Goal: Task Accomplishment & Management: Manage account settings

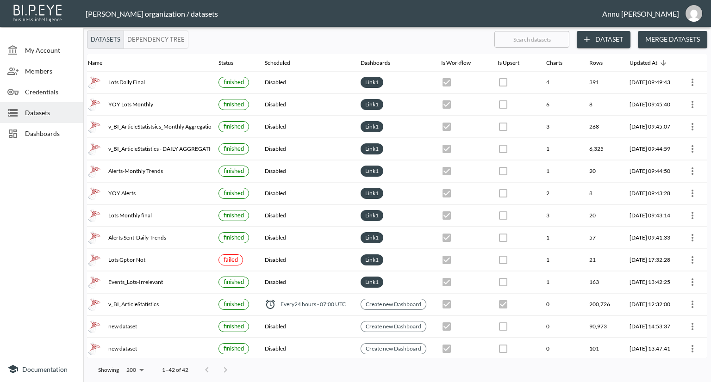
scroll to position [0, 48]
click at [265, 360] on div "Showing 200 200 1–42 of 42" at bounding box center [397, 370] width 620 height 24
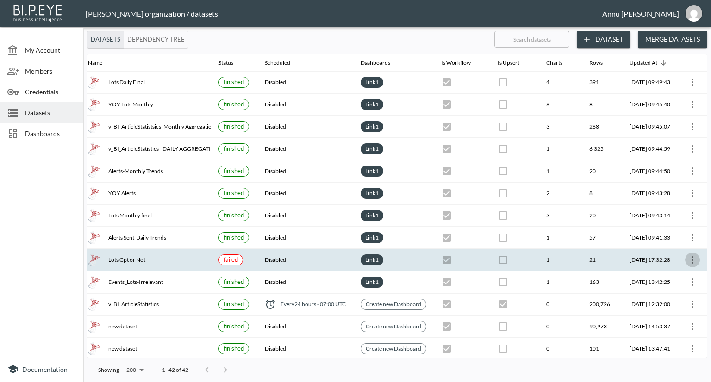
click at [694, 258] on icon "more" at bounding box center [692, 260] width 11 height 11
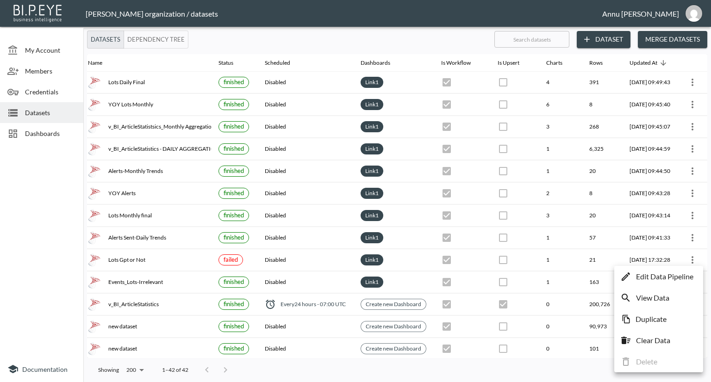
click at [678, 275] on p "Edit Data Pipeline" at bounding box center [664, 276] width 57 height 11
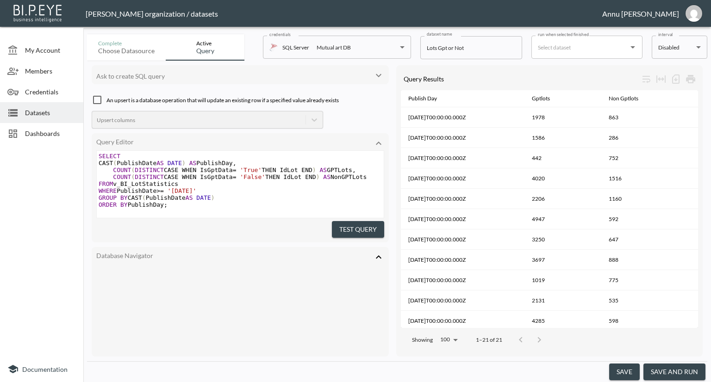
click at [635, 48] on icon "Open" at bounding box center [632, 47] width 11 height 11
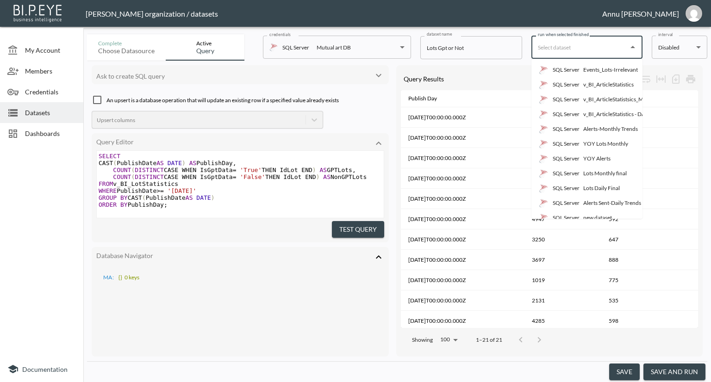
click at [680, 48] on body "BI.P.EYE, Interactive Analytics Dashboards - app [PERSON_NAME] organization / d…" at bounding box center [355, 191] width 711 height 382
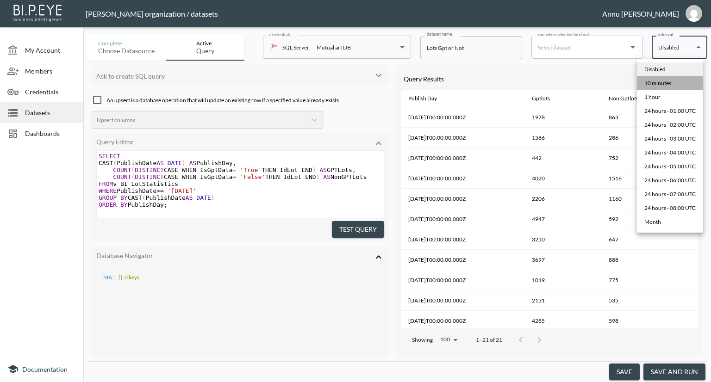
click at [666, 84] on div "10 minutes" at bounding box center [657, 83] width 27 height 8
type input "*/10 * * * *"
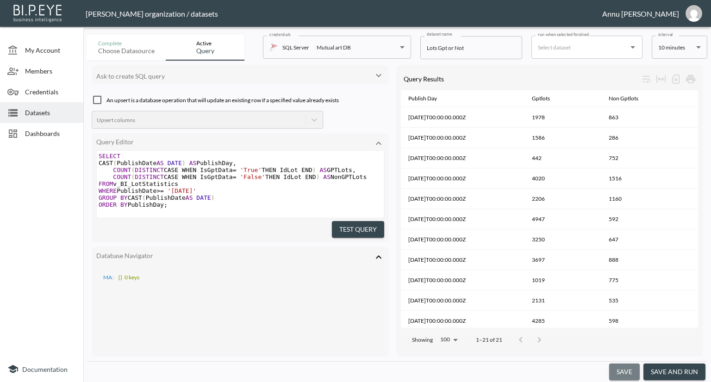
click at [629, 373] on button "save" at bounding box center [624, 372] width 31 height 17
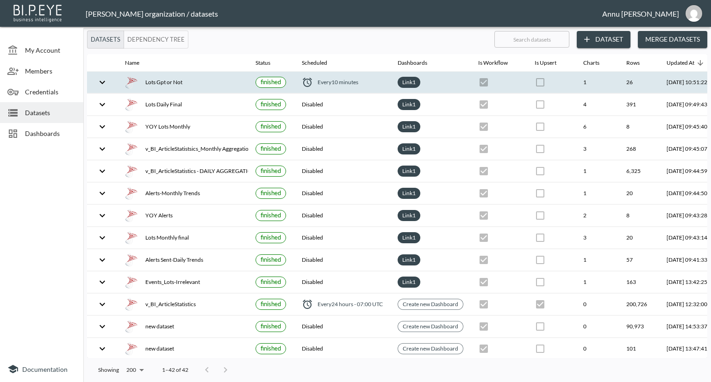
click at [166, 83] on div "Lots Gpt or Not" at bounding box center [183, 82] width 116 height 13
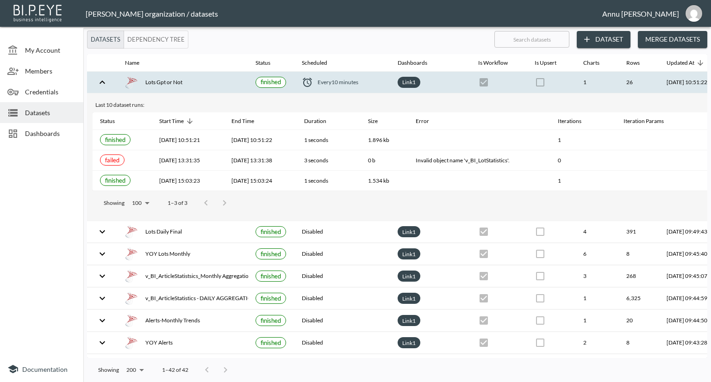
scroll to position [0, 54]
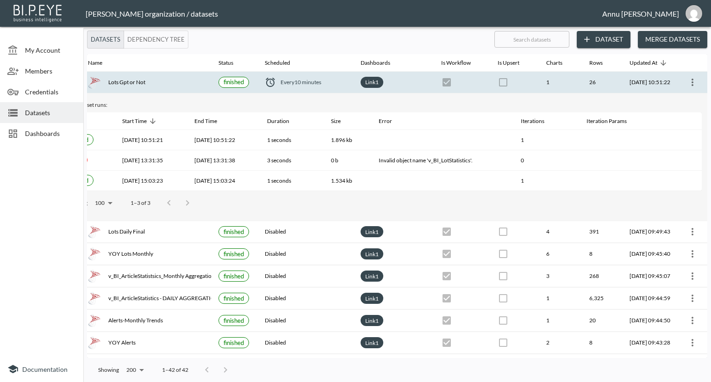
click at [695, 77] on icon "more" at bounding box center [692, 82] width 11 height 11
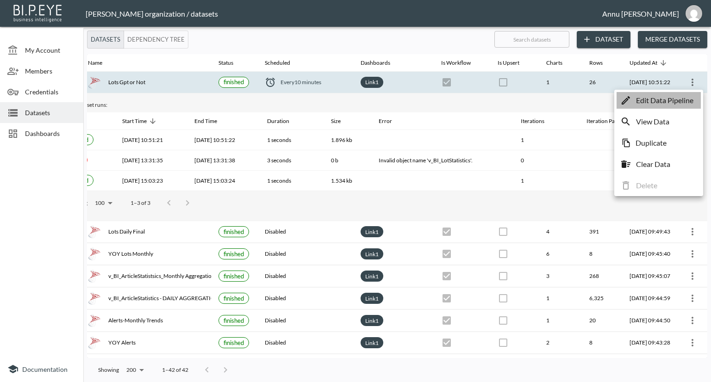
click at [678, 97] on p "Edit Data Pipeline" at bounding box center [664, 100] width 57 height 11
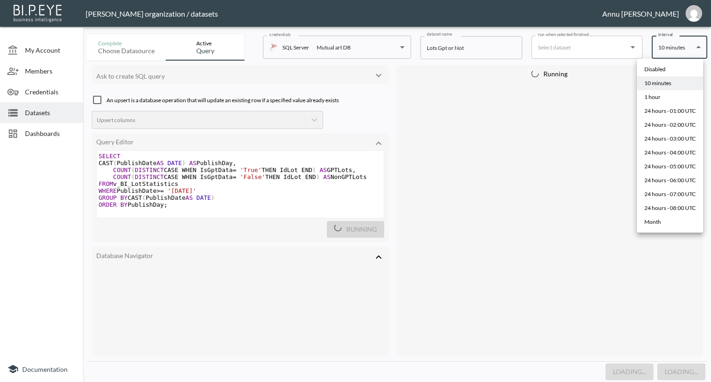
click at [670, 50] on body "BI.P.EYE, Interactive Analytics Dashboards - app [PERSON_NAME] organization / d…" at bounding box center [355, 191] width 711 height 382
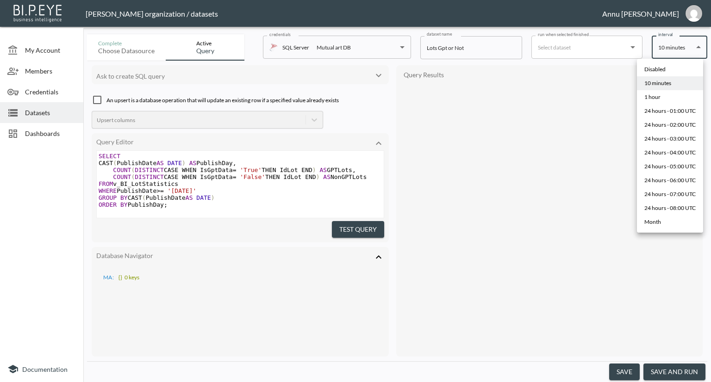
click at [664, 65] on div "Disabled" at bounding box center [654, 69] width 21 height 8
type input "Disabled"
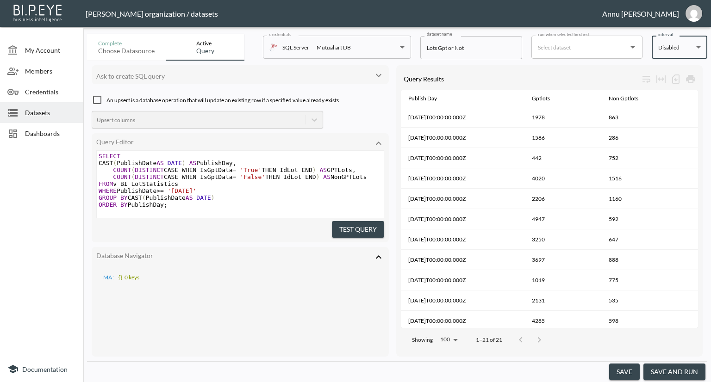
click at [636, 371] on button "save" at bounding box center [624, 372] width 31 height 17
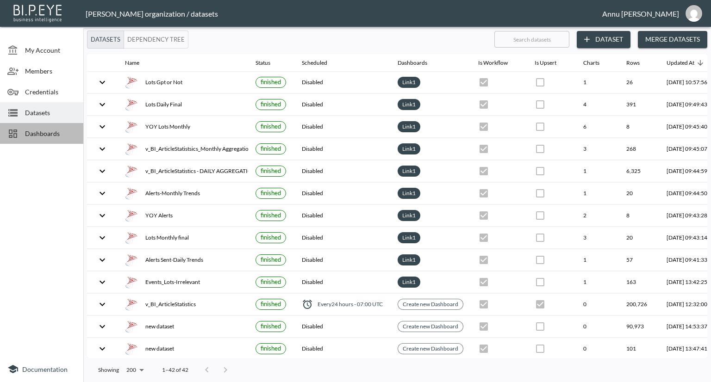
click at [44, 131] on span "Dashboards" at bounding box center [50, 134] width 51 height 10
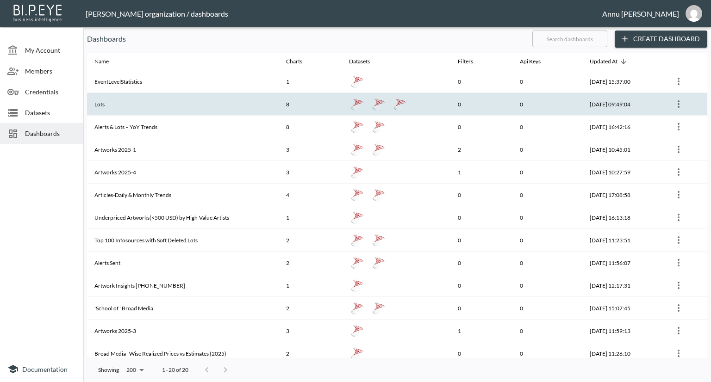
click at [156, 109] on th "Lots" at bounding box center [183, 104] width 192 height 23
